Goal: Find specific page/section: Find specific page/section

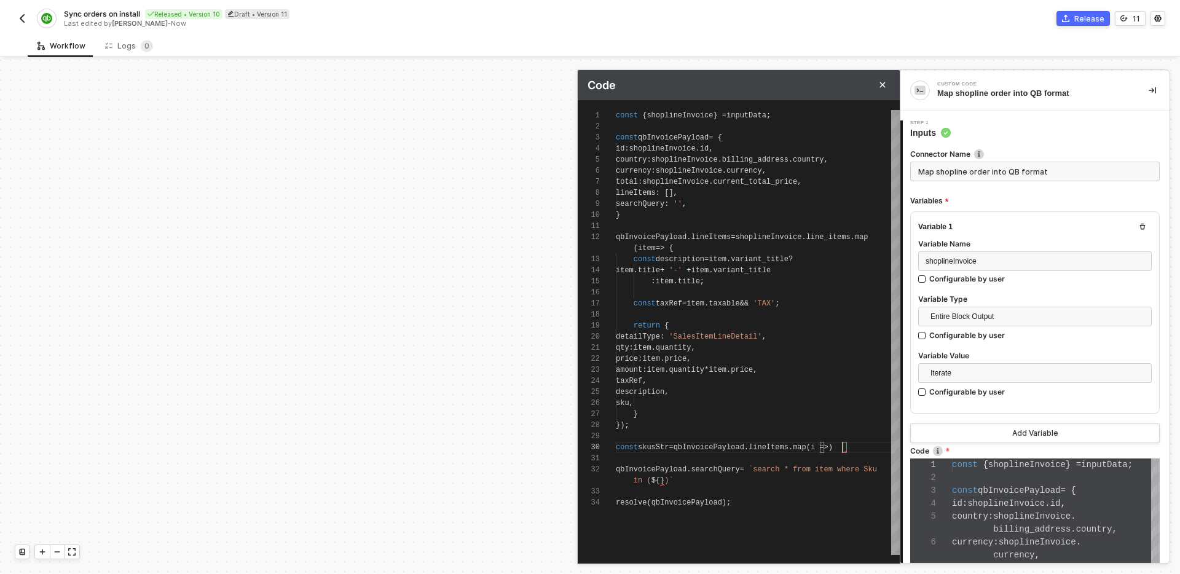
scroll to position [0, 227]
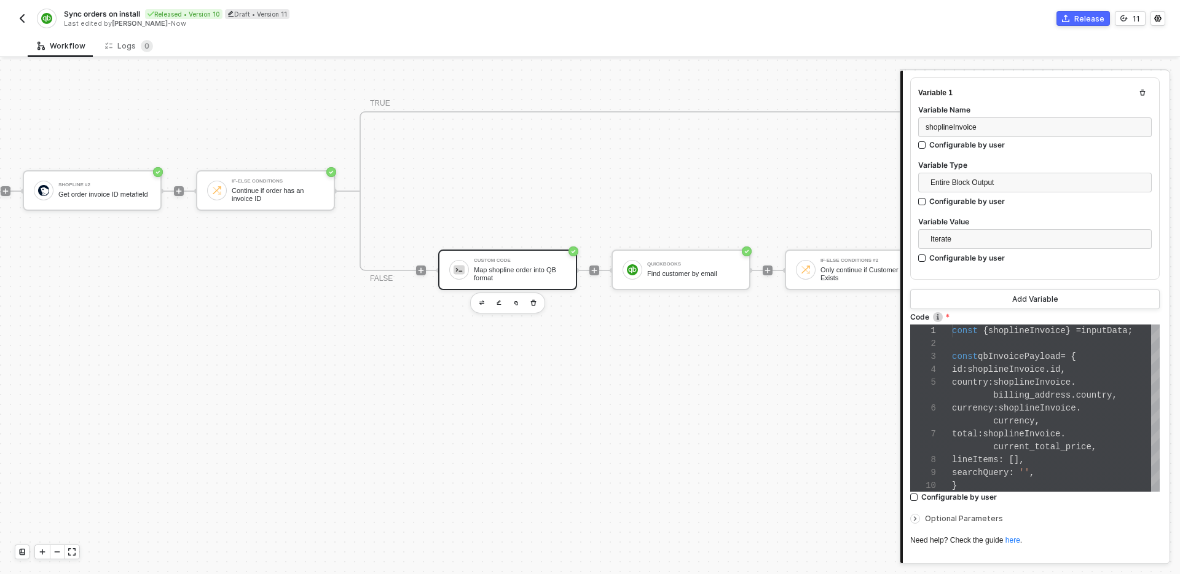
click at [20, 17] on img "button" at bounding box center [22, 19] width 10 height 10
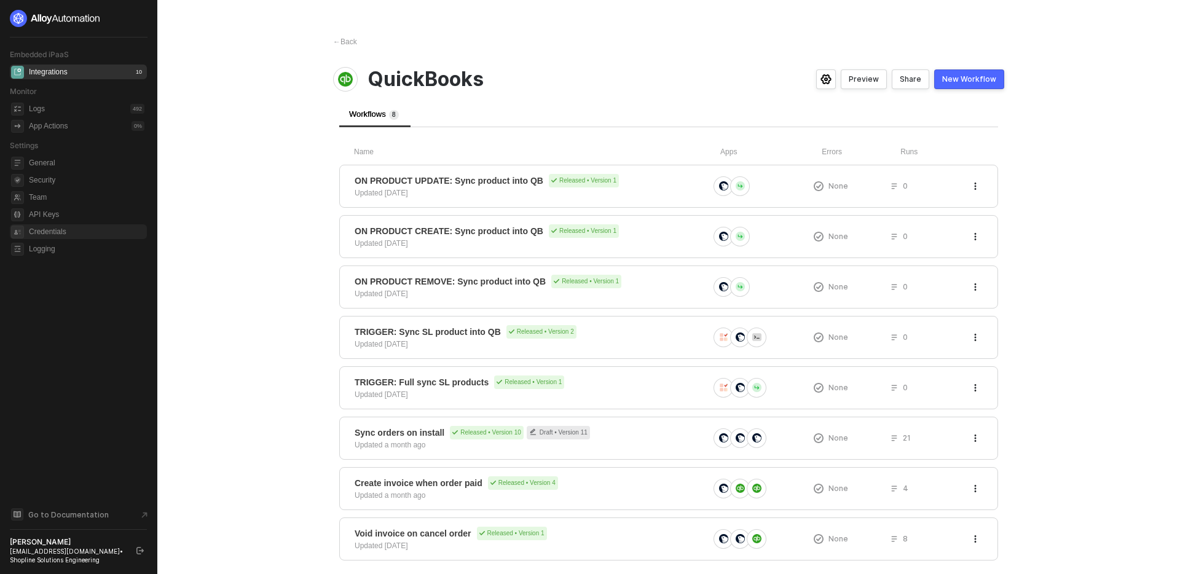
click at [195, 308] on main "← Back QuickBooks Preview Share New Workflow Workflows 8 Name Apps Errors Runs …" at bounding box center [590, 299] width 1180 height 598
click at [349, 39] on div "← Back" at bounding box center [345, 42] width 24 height 10
